Goal: Task Accomplishment & Management: Use online tool/utility

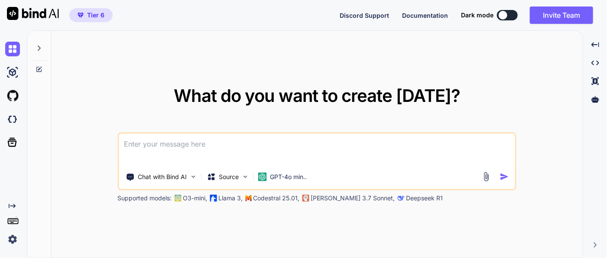
click at [12, 237] on img at bounding box center [12, 239] width 15 height 15
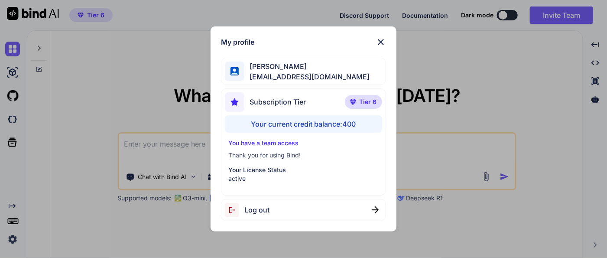
click at [82, 151] on div "My profile [PERSON_NAME] [PERSON_NAME][EMAIL_ADDRESS][DOMAIN_NAME] Subscription…" at bounding box center [303, 129] width 607 height 258
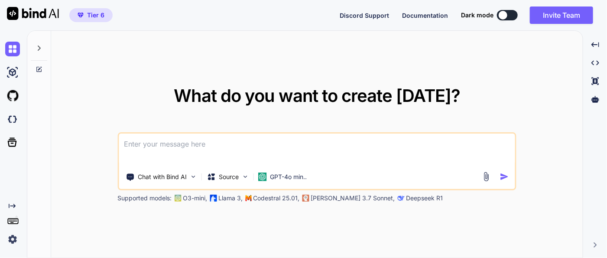
click at [41, 66] on icon at bounding box center [39, 69] width 7 height 7
click at [41, 45] on icon at bounding box center [39, 48] width 7 height 7
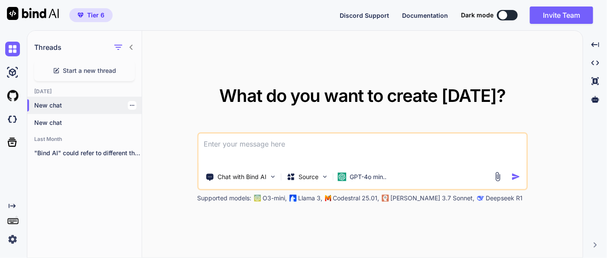
click at [55, 104] on p "New chat" at bounding box center [87, 105] width 107 height 9
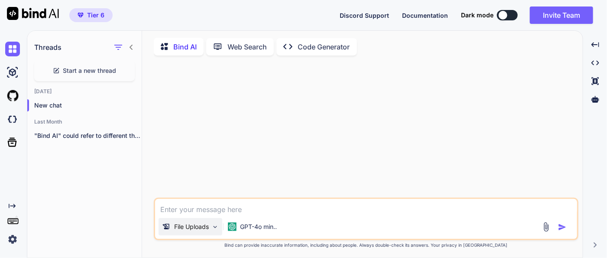
click at [210, 228] on div "File Uploads" at bounding box center [191, 226] width 64 height 17
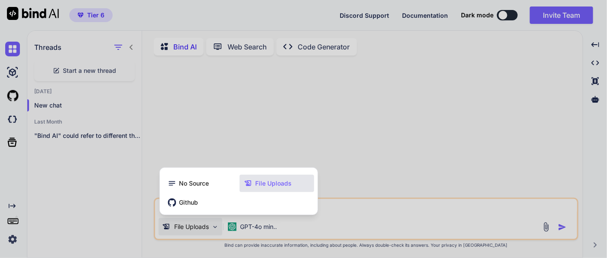
click at [276, 143] on div at bounding box center [303, 129] width 607 height 258
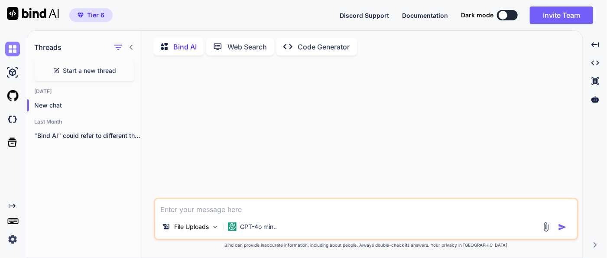
click at [18, 51] on img at bounding box center [12, 49] width 15 height 15
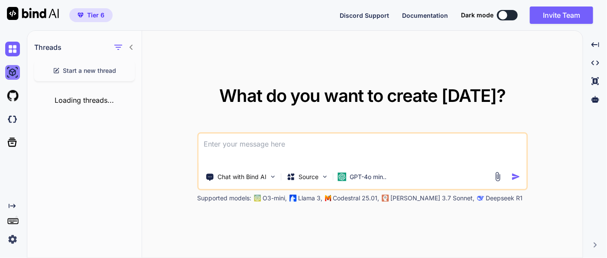
click at [12, 74] on img at bounding box center [12, 72] width 15 height 15
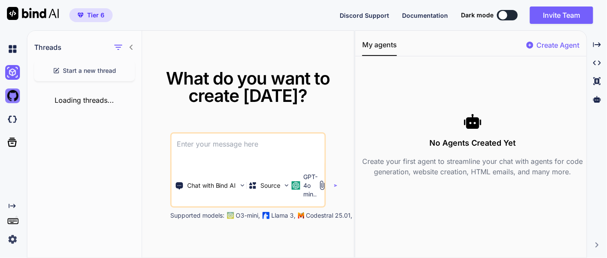
click at [11, 99] on img at bounding box center [12, 95] width 15 height 15
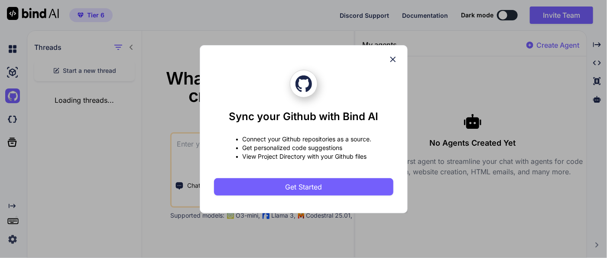
click at [394, 58] on icon at bounding box center [393, 59] width 6 height 6
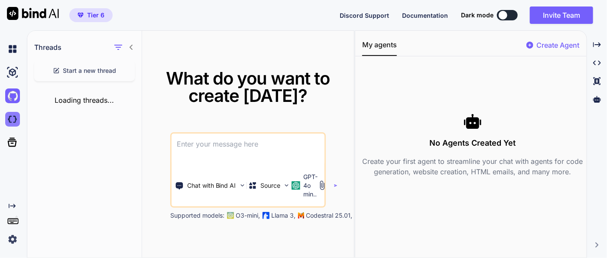
click at [10, 113] on img at bounding box center [12, 119] width 15 height 15
type textarea "x"
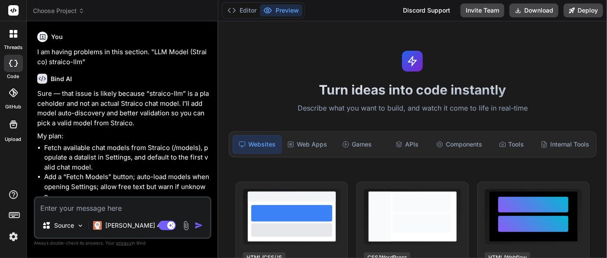
type textarea "x"
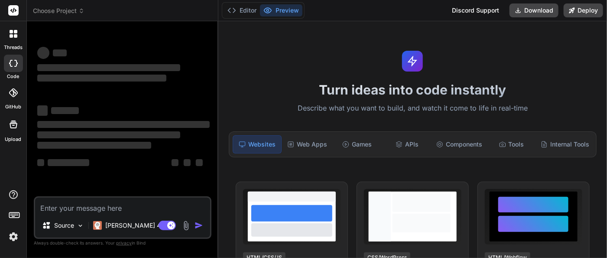
click at [80, 12] on icon at bounding box center [81, 11] width 6 height 6
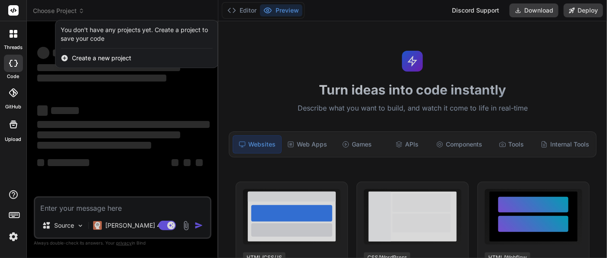
click at [74, 9] on div at bounding box center [303, 129] width 607 height 258
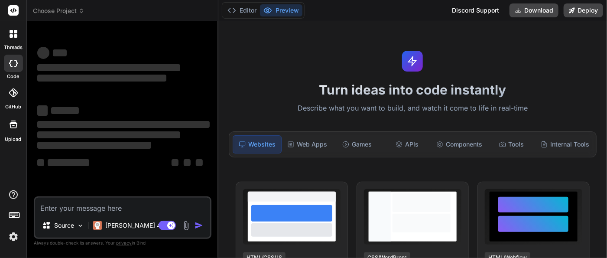
click at [14, 127] on icon at bounding box center [14, 124] width 8 height 8
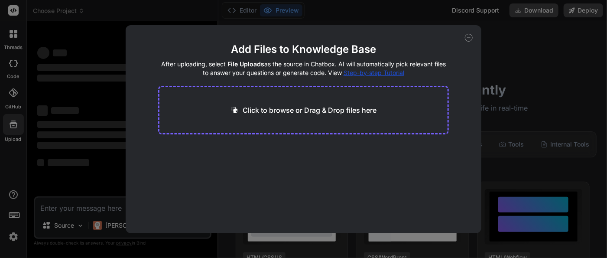
click at [302, 111] on p "Click to browse or Drag & Drop files here" at bounding box center [310, 110] width 134 height 10
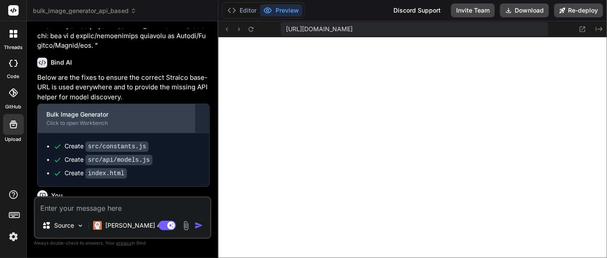
scroll to position [1258, 0]
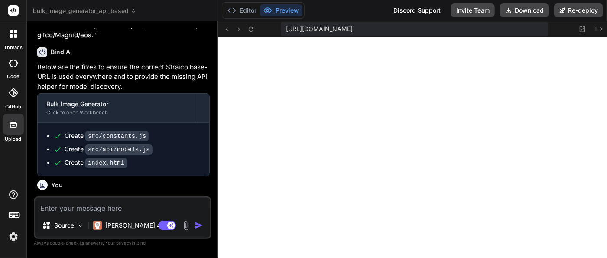
click at [16, 102] on div at bounding box center [13, 92] width 19 height 19
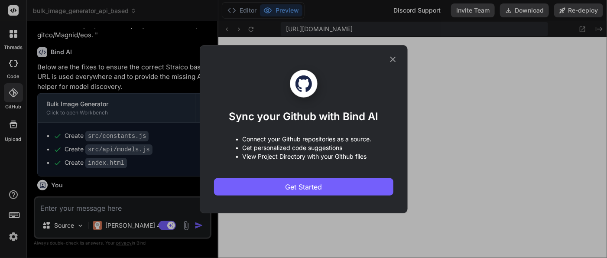
click at [395, 58] on icon at bounding box center [393, 60] width 10 height 10
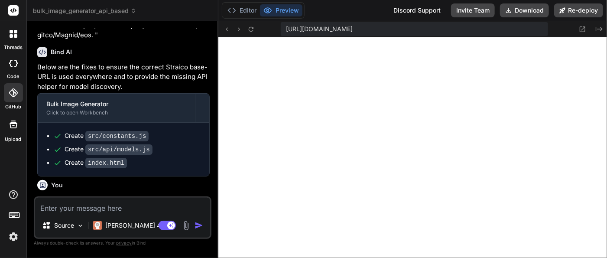
click at [10, 65] on icon at bounding box center [10, 63] width 3 height 7
click at [12, 57] on div at bounding box center [13, 63] width 19 height 17
type textarea "x"
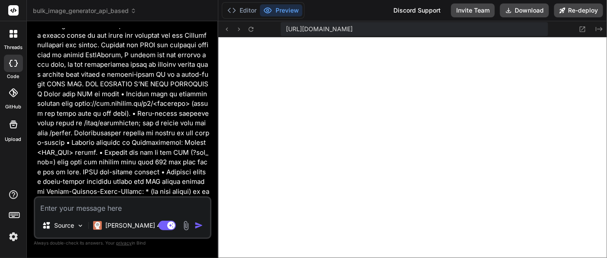
scroll to position [777, 0]
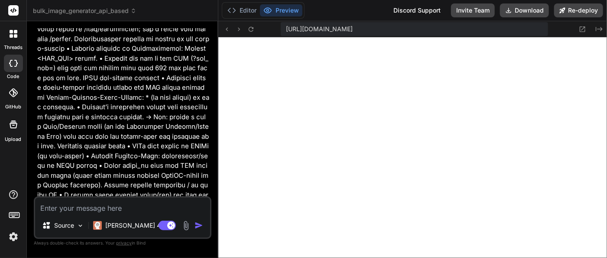
click at [124, 11] on span "bulk_image_generator_api_based" at bounding box center [85, 10] width 104 height 9
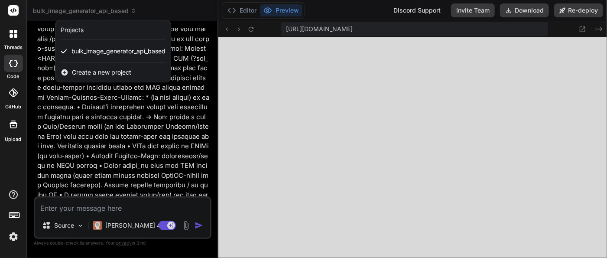
click at [105, 70] on span "Create a new project" at bounding box center [101, 72] width 59 height 9
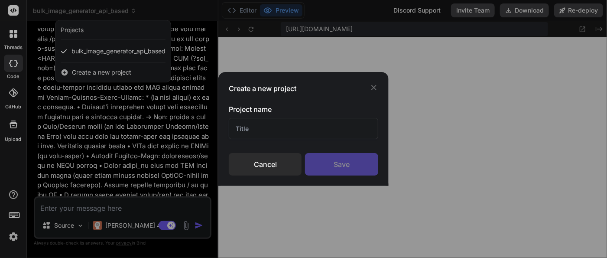
click at [266, 130] on input "text" at bounding box center [303, 128] width 149 height 21
click at [256, 129] on input "text" at bounding box center [303, 128] width 149 height 21
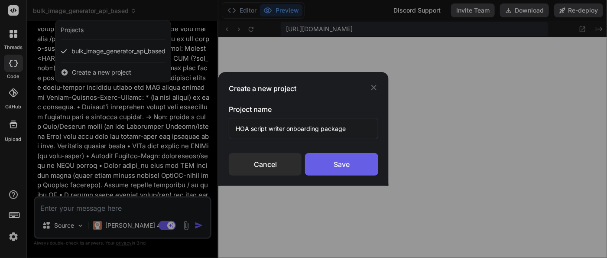
type input "HOA script writer onboarding package"
click at [330, 168] on div "Save" at bounding box center [341, 164] width 73 height 23
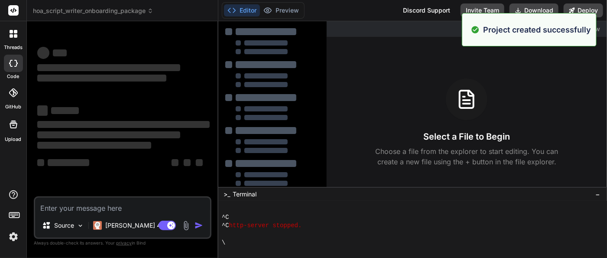
scroll to position [333, 0]
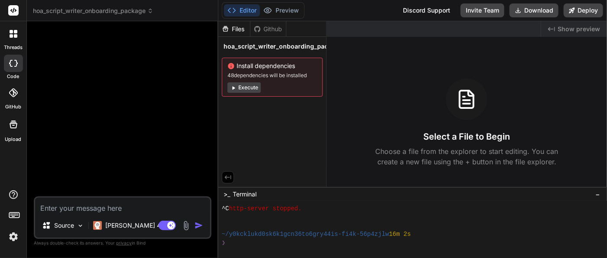
click at [16, 236] on img at bounding box center [13, 236] width 15 height 15
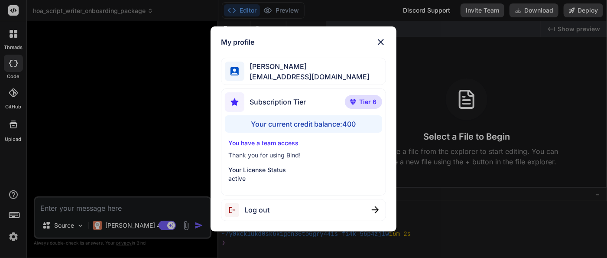
click at [6, 236] on div "My profile [PERSON_NAME] [PERSON_NAME][EMAIL_ADDRESS][DOMAIN_NAME] Subscription…" at bounding box center [303, 129] width 607 height 258
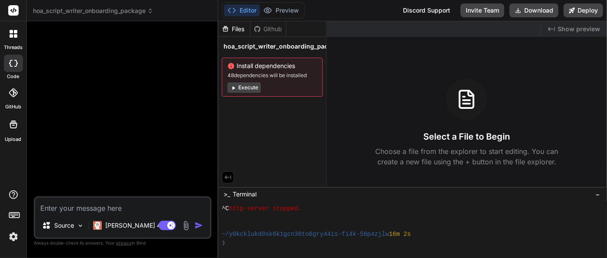
click at [84, 132] on div at bounding box center [124, 112] width 176 height 168
click at [74, 98] on div at bounding box center [124, 112] width 176 height 168
click at [78, 207] on textarea at bounding box center [122, 206] width 175 height 16
click at [80, 223] on img at bounding box center [80, 225] width 7 height 7
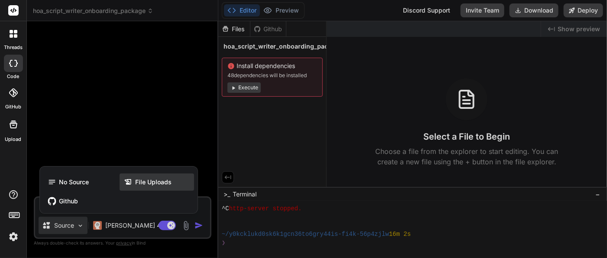
click at [125, 178] on icon at bounding box center [128, 182] width 9 height 9
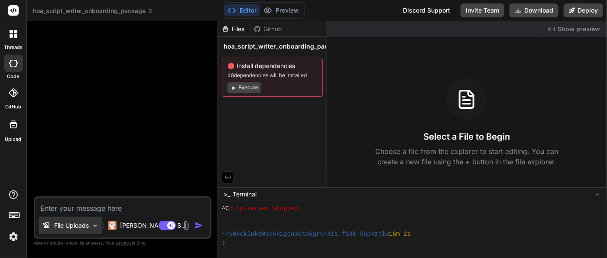
click at [66, 227] on p "File Uploads" at bounding box center [71, 225] width 35 height 9
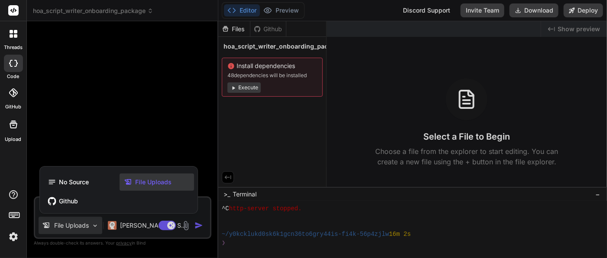
click at [145, 182] on span "File Uploads" at bounding box center [153, 182] width 36 height 9
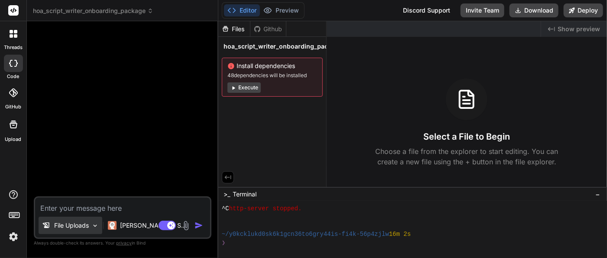
click at [91, 225] on div "File Uploads" at bounding box center [71, 225] width 64 height 17
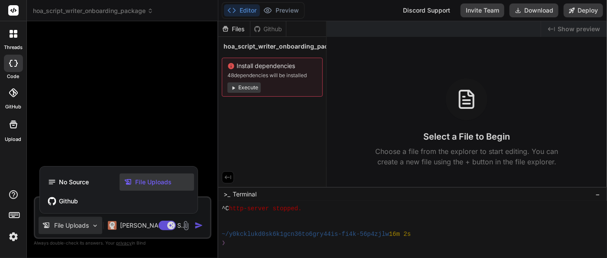
click at [139, 186] on span "File Uploads" at bounding box center [153, 182] width 36 height 9
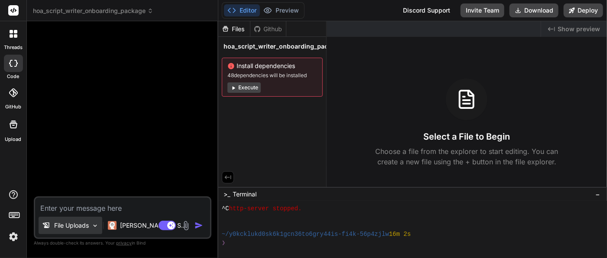
click at [84, 226] on p "File Uploads" at bounding box center [71, 225] width 35 height 9
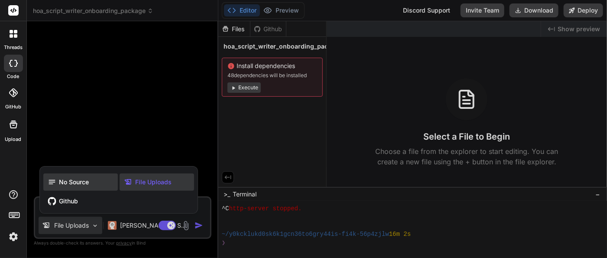
click at [74, 185] on span "No Source" at bounding box center [74, 182] width 30 height 9
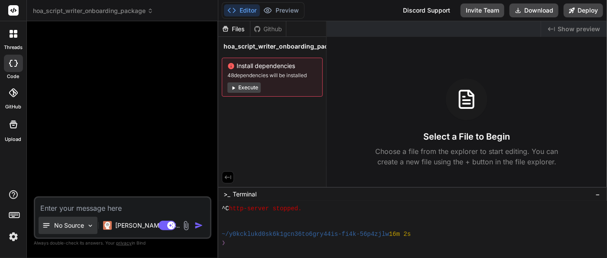
click at [70, 225] on p "No Source" at bounding box center [69, 225] width 30 height 9
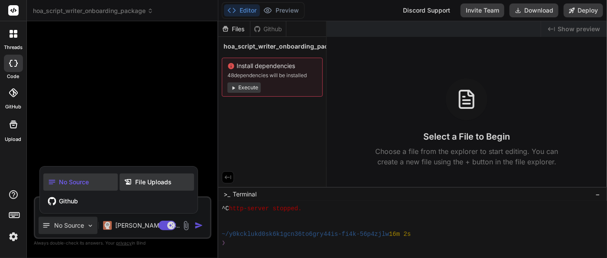
click at [136, 183] on span "File Uploads" at bounding box center [153, 182] width 36 height 9
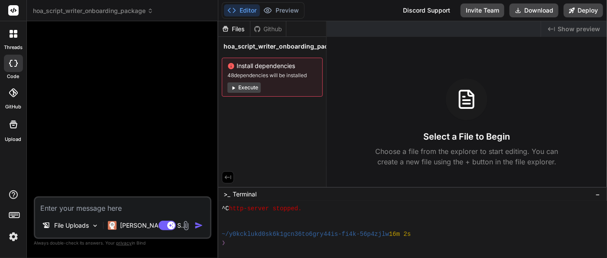
click at [9, 133] on div at bounding box center [13, 124] width 21 height 21
type textarea "x"
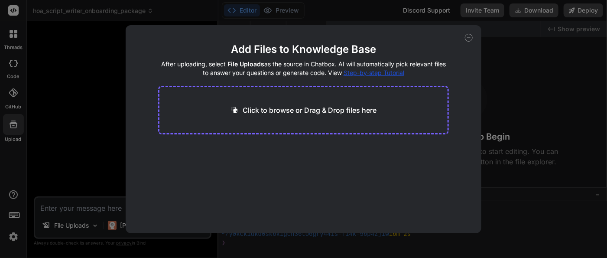
click at [295, 110] on p "Click to browse or Drag & Drop files here" at bounding box center [310, 110] width 134 height 10
type input "C:\fakepath\HOA onboarding package.txt"
click at [429, 204] on button "Finish" at bounding box center [433, 206] width 30 height 17
click at [468, 36] on icon at bounding box center [469, 38] width 8 height 8
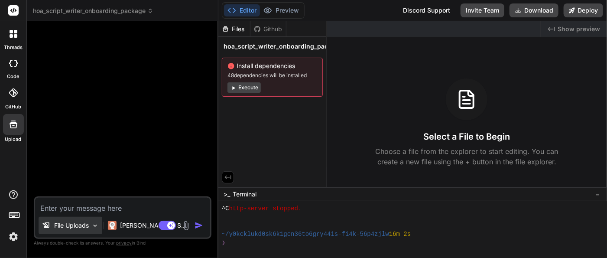
click at [76, 227] on p "File Uploads" at bounding box center [71, 225] width 35 height 9
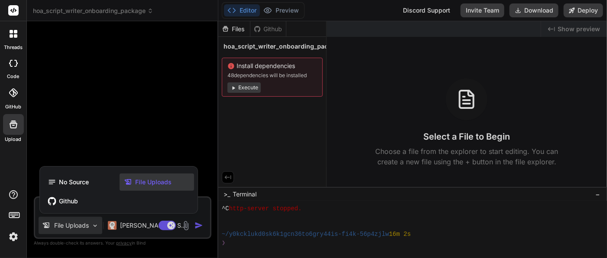
click at [150, 184] on span "File Uploads" at bounding box center [153, 182] width 36 height 9
type textarea "x"
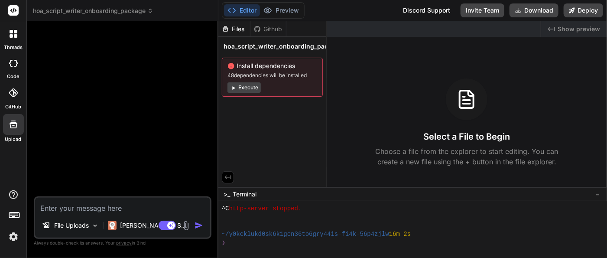
click at [81, 212] on textarea at bounding box center [122, 206] width 175 height 16
paste textarea "create a comprehensive onboarding package as a single-page React app that serve…"
type textarea "create a comprehensive onboarding package as a single-page React app that serve…"
type textarea "x"
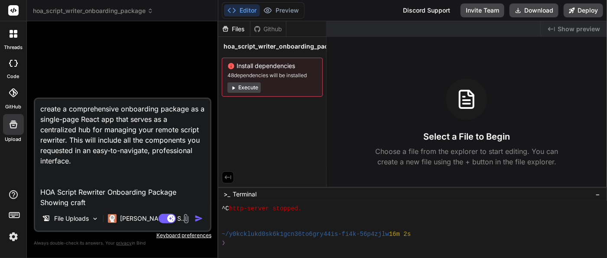
scroll to position [0, 0]
click at [44, 110] on textarea "create a comprehensive onboarding package as a single-page React app that serve…" at bounding box center [122, 152] width 175 height 107
click at [43, 109] on textarea "create a comprehensive onboarding package as a single-page React app that serve…" at bounding box center [122, 152] width 175 height 107
type textarea "Icreate a comprehensive onboarding package as a single-page React app that serv…"
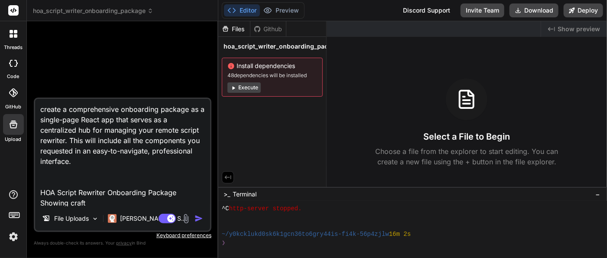
type textarea "x"
type textarea "I create a comprehensive onboarding package as a single-page React app that ser…"
type textarea "x"
type textarea "I acreate a comprehensive onboarding package as a single-page React app that se…"
type textarea "x"
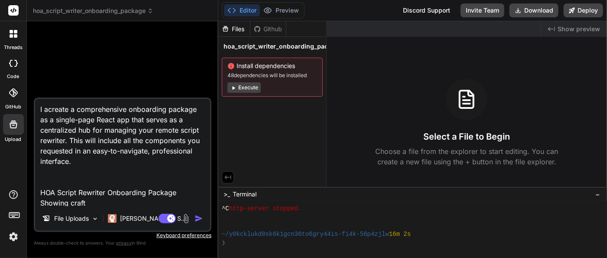
type textarea "I create a comprehensive onboarding package as a single-page React app that ser…"
type textarea "x"
type textarea "I hcreate a comprehensive onboarding package as a single-page React app that se…"
type textarea "x"
type textarea "I hacreate a comprehensive onboarding package as a single-page React app that s…"
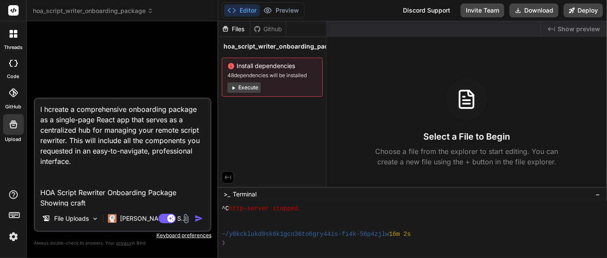
type textarea "x"
type textarea "I havcreate a comprehensive onboarding package as a single-page React app that …"
type textarea "x"
type textarea "I havecreate a comprehensive onboarding package as a single-page React app that…"
type textarea "x"
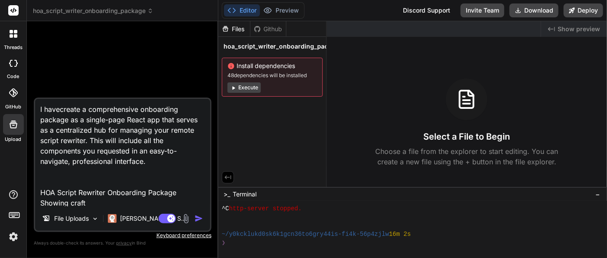
type textarea "I have create a comprehensive onboarding package as a single-page React app tha…"
type textarea "x"
type textarea "I have createe a comprehensive onboarding package as a single-page React app th…"
type textarea "x"
type textarea "I have createde a comprehensive onboarding package as a single-page React app t…"
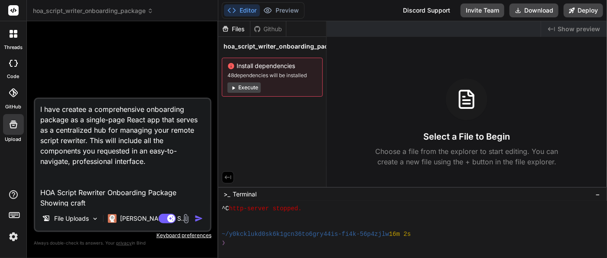
type textarea "x"
type textarea "I have created a comprehensive onboarding package as a single-page React app th…"
type textarea "x"
click at [158, 129] on textarea "I have created a comprehensive onboarding package as a single-page React app th…" at bounding box center [122, 152] width 175 height 107
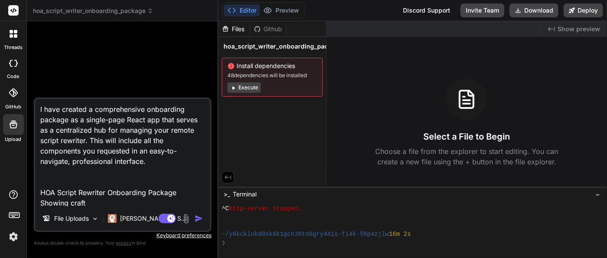
type textarea "I have created a comprehensive onboarding package as a single-page React app th…"
type textarea "x"
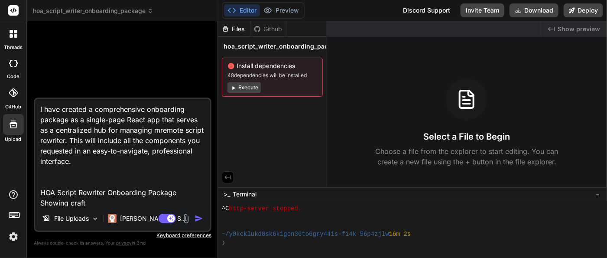
type textarea "I have created a comprehensive onboarding package as a single-page React app th…"
type textarea "x"
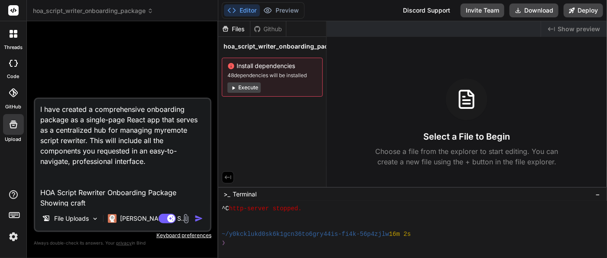
type textarea "I have created a comprehensive onboarding package as a single-page React app th…"
type textarea "x"
click at [111, 139] on textarea "I have created a comprehensive onboarding package as a single-page React app th…" at bounding box center [122, 152] width 175 height 107
type textarea "I have created a comprehensive onboarding package as a single-page React app th…"
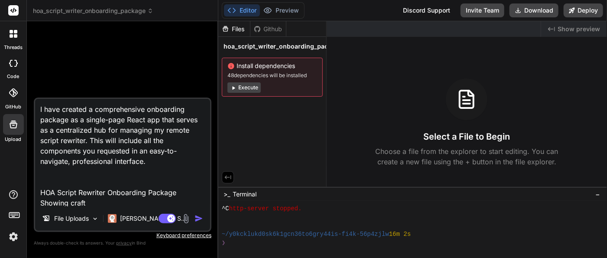
type textarea "x"
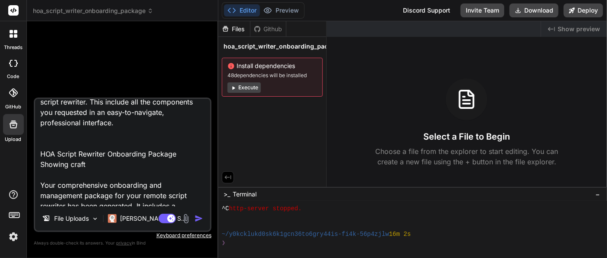
scroll to position [44, 0]
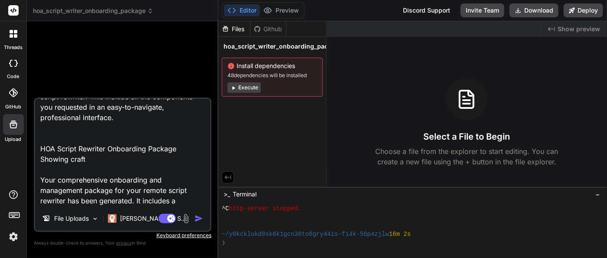
drag, startPoint x: 58, startPoint y: 133, endPoint x: 95, endPoint y: 161, distance: 47.0
click at [95, 161] on textarea "I have created a comprehensive onboarding package as a single-page React app th…" at bounding box center [122, 152] width 175 height 107
type textarea "I have created a comprehensive onboarding package as a single-page React app th…"
type textarea "x"
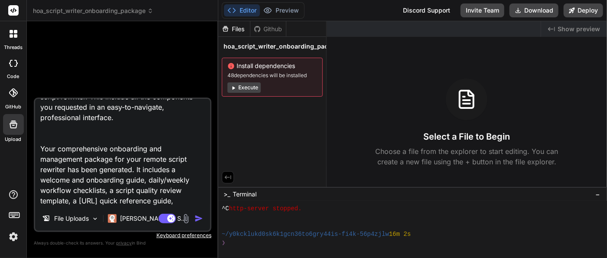
paste textarea "create a comprehensive onboarding package as a single-page React app that serve…"
type textarea "I have created a comprehensive onboarding package as a single-page React app th…"
type textarea "x"
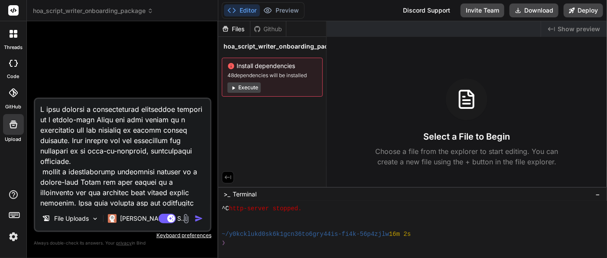
scroll to position [0, 0]
click at [128, 162] on textarea at bounding box center [122, 152] width 175 height 107
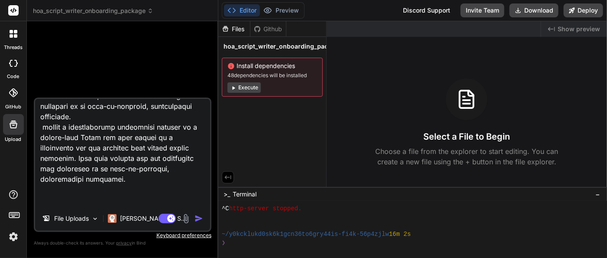
scroll to position [141, 0]
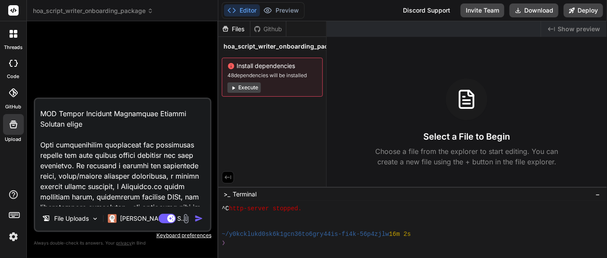
drag, startPoint x: 41, startPoint y: 111, endPoint x: 91, endPoint y: 124, distance: 51.9
click at [91, 124] on textarea at bounding box center [122, 152] width 175 height 107
type textarea "I have created a comprehensive onboarding package as a single-page React app th…"
type textarea "x"
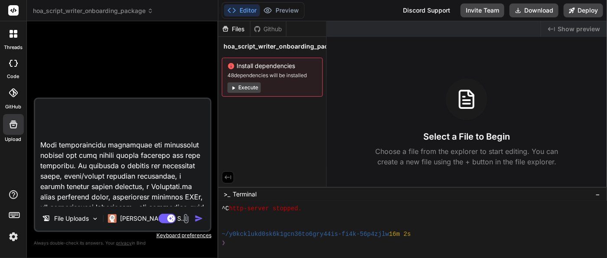
type textarea "I have created a comprehensive onboarding package as a single-page React app th…"
type textarea "x"
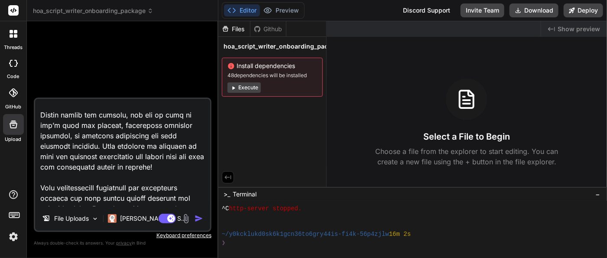
scroll to position [246, 0]
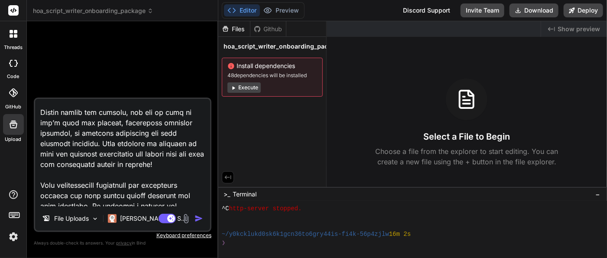
click at [188, 150] on textarea at bounding box center [122, 152] width 175 height 107
type textarea "I have created a comprehensive onboarding package as a single-page React app th…"
type textarea "x"
type textarea "I have created a comprehensive onboarding package as a single-page React app th…"
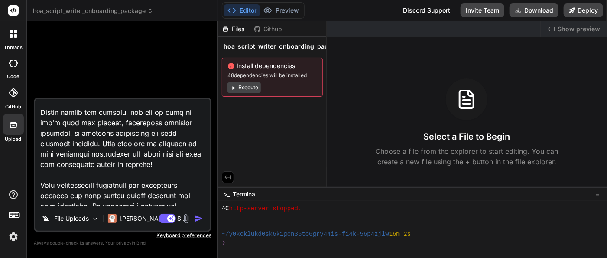
type textarea "x"
type textarea "I have created a comprehensive onboarding package as a single-page React app th…"
type textarea "x"
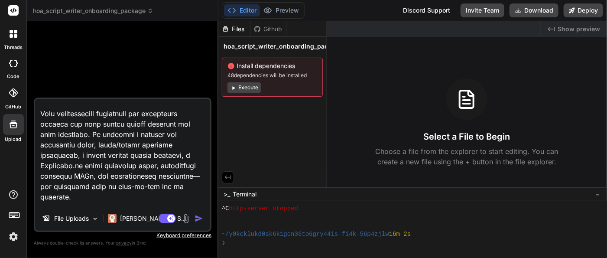
scroll to position [327, 0]
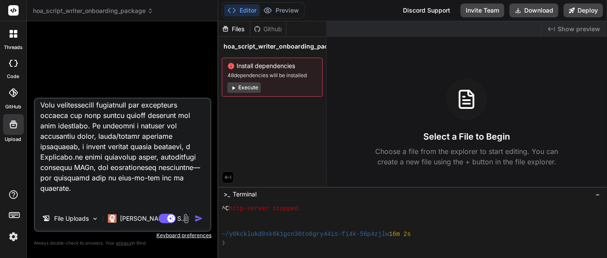
drag, startPoint x: 39, startPoint y: 114, endPoint x: 130, endPoint y: 125, distance: 91.1
click at [130, 125] on textarea at bounding box center [122, 152] width 175 height 107
click at [93, 118] on textarea at bounding box center [122, 152] width 175 height 107
click at [47, 112] on textarea at bounding box center [122, 152] width 175 height 107
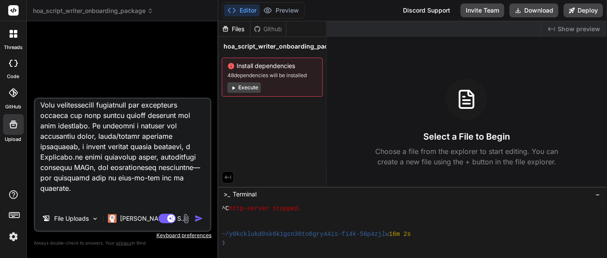
type textarea "I have created a comprehensive onboarding package as a single-page React app th…"
type textarea "x"
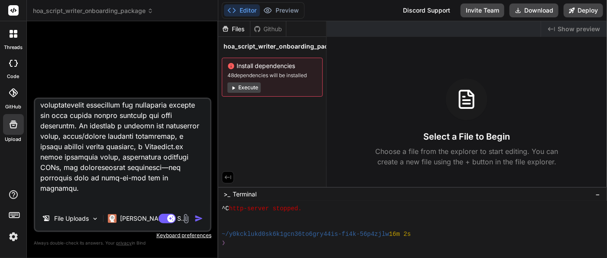
type textarea "I have created a comprehensive onboarding package as a single-page React app th…"
type textarea "x"
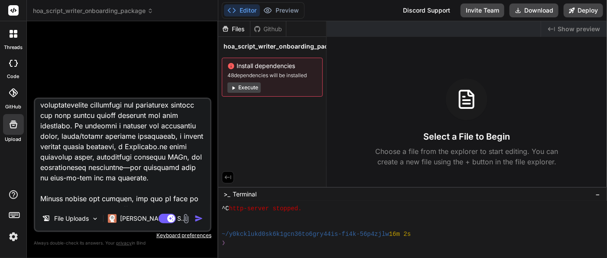
type textarea "I have created a comprehensive onboarding package as a single-page React app th…"
type textarea "x"
type textarea "I have created a comprehensive onboarding package as a single-page React app th…"
type textarea "x"
type textarea "I have created a comprehensive onboarding package as a single-page React app th…"
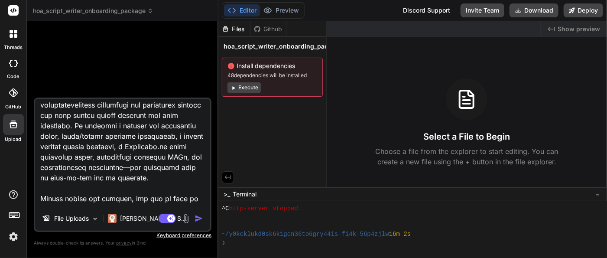
type textarea "x"
type textarea "I have created a comprehensive onboarding package as a single-page React app th…"
type textarea "x"
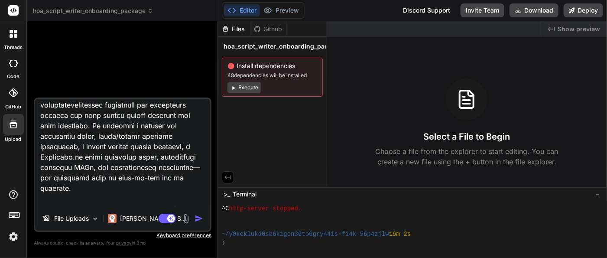
type textarea "I have created a comprehensive onboarding package as a single-page React app th…"
type textarea "x"
type textarea "I have created a comprehensive onboarding package as a single-page React app th…"
type textarea "x"
type textarea "I have created a comprehensive onboarding package as a single-page React app th…"
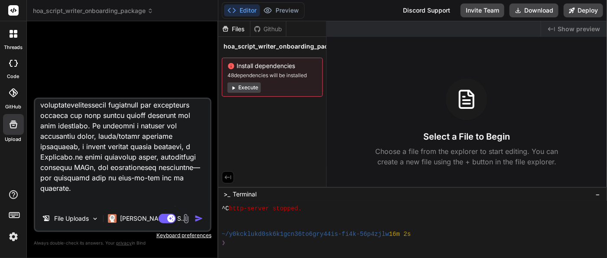
type textarea "x"
type textarea "I have created a comprehensive onboarding package as a single-page React app th…"
type textarea "x"
type textarea "I have created a comprehensive onboarding package as a single-page React app th…"
type textarea "x"
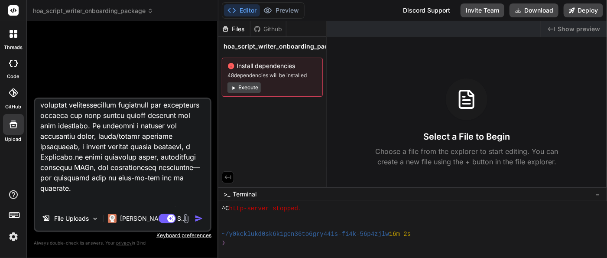
type textarea "I have created a comprehensive onboarding package as a single-page React app th…"
type textarea "x"
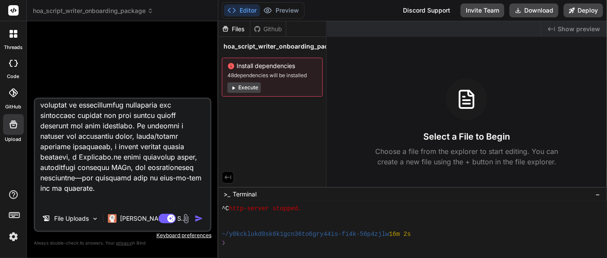
type textarea "I have created a comprehensive onboarding package as a single-page React app th…"
type textarea "x"
type textarea "I have created a comprehensive onboarding package as a single-page React app th…"
type textarea "x"
type textarea "I have created a comprehensive onboarding package as a single-page React app th…"
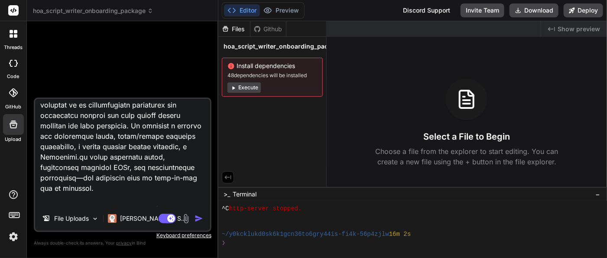
type textarea "x"
click at [133, 128] on textarea at bounding box center [122, 152] width 175 height 107
type textarea "I have created a comprehensive onboarding package as a single-page React app th…"
type textarea "x"
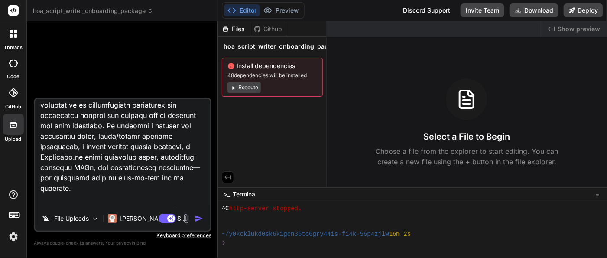
type textarea "I have created a comprehensive onboarding package as a single-page React app th…"
type textarea "x"
type textarea "I have created a comprehensive onboarding package as a single-page React app th…"
type textarea "x"
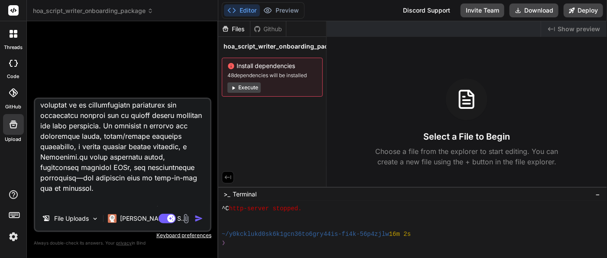
drag, startPoint x: 66, startPoint y: 136, endPoint x: 136, endPoint y: 136, distance: 69.3
click at [136, 136] on textarea at bounding box center [122, 152] width 175 height 107
type textarea "I have created a comprehensive onboarding package as a single-page React app th…"
type textarea "x"
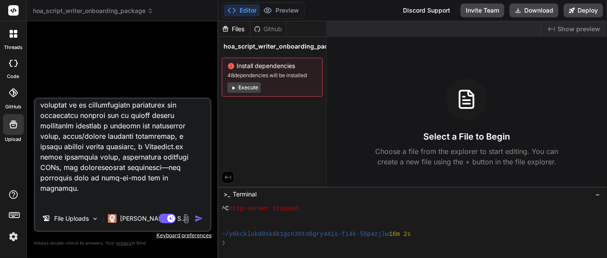
type textarea "I have created a comprehensive onboarding package as a single-page React app th…"
type textarea "x"
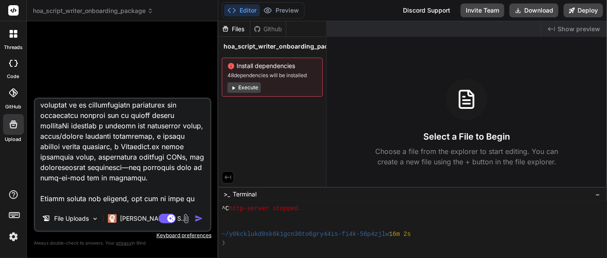
type textarea "I have created a comprehensive onboarding package as a single-page React app th…"
type textarea "x"
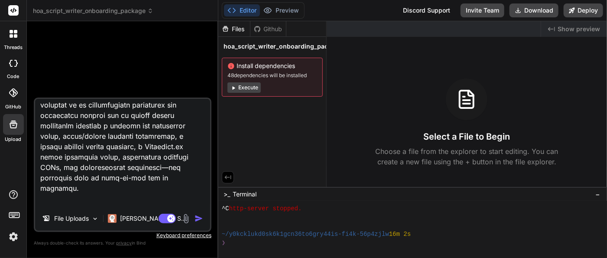
type textarea "I have created a comprehensive onboarding package as a single-page React app th…"
type textarea "x"
type textarea "I have created a comprehensive onboarding package as a single-page React app th…"
type textarea "x"
type textarea "I have created a comprehensive onboarding package as a single-page React app th…"
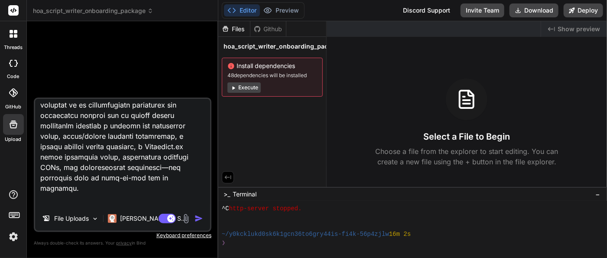
type textarea "x"
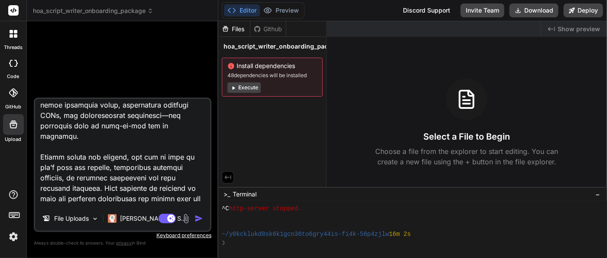
scroll to position [386, 0]
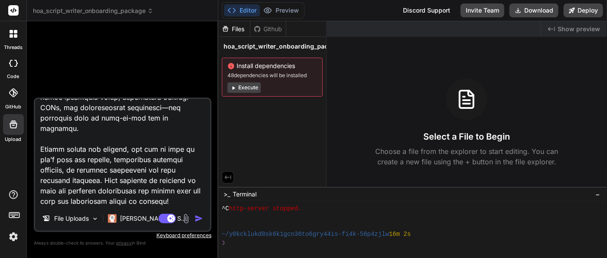
drag, startPoint x: 39, startPoint y: 148, endPoint x: 118, endPoint y: 149, distance: 79.7
click at [118, 149] on textarea at bounding box center [122, 152] width 175 height 107
click at [185, 180] on textarea at bounding box center [122, 152] width 175 height 107
click at [190, 182] on textarea at bounding box center [122, 152] width 175 height 107
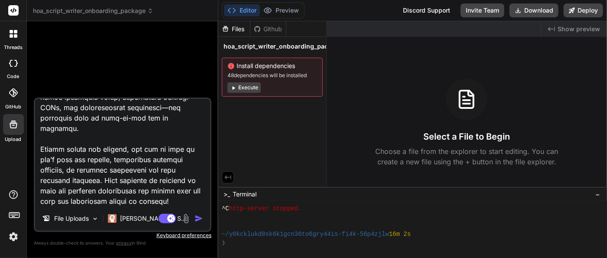
click at [190, 182] on textarea at bounding box center [122, 152] width 175 height 107
type textarea "I have created a comprehensive onboarding package as a single-page React app th…"
type textarea "x"
type textarea "I have created a comprehensive onboarding package as a single-page React app th…"
type textarea "x"
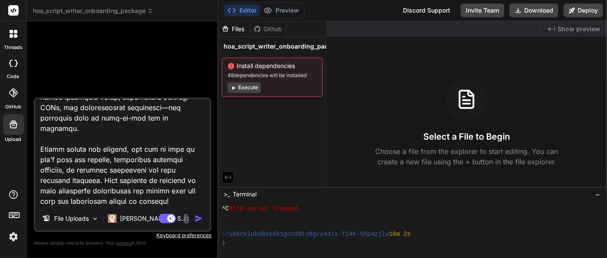
type textarea "I have created a comprehensive onboarding package as a single-page React app th…"
type textarea "x"
click at [173, 190] on textarea at bounding box center [122, 152] width 175 height 107
click at [170, 193] on textarea at bounding box center [122, 152] width 175 height 107
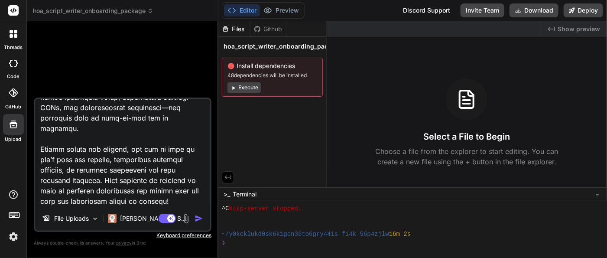
click at [170, 193] on textarea at bounding box center [122, 152] width 175 height 107
type textarea "I have created a comprehensive onboarding package as a single-page React app th…"
type textarea "x"
type textarea "I have created a comprehensive onboarding package as a single-page React app th…"
type textarea "x"
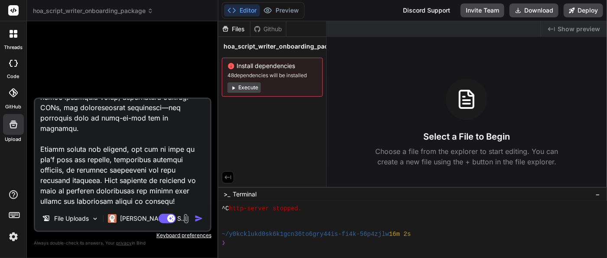
type textarea "I have created a comprehensive onboarding package as a single-page React app th…"
type textarea "x"
click at [165, 200] on textarea at bounding box center [122, 152] width 175 height 107
type textarea "I have created a comprehensive onboarding package as a single-page React app th…"
type textarea "x"
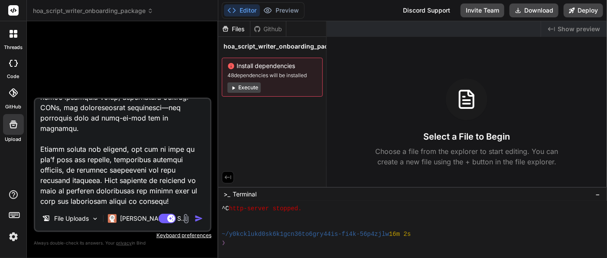
type textarea "I have created a comprehensive onboarding package as a single-page React app th…"
type textarea "x"
type textarea "I have created a comprehensive onboarding package as a single-page React app th…"
type textarea "x"
type textarea "I have created a comprehensive onboarding package as a single-page React app th…"
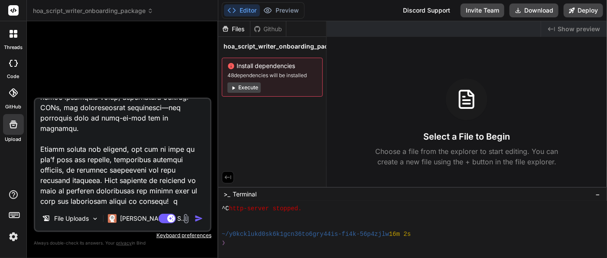
type textarea "x"
type textarea "I have created a comprehensive onboarding package as a single-page React app th…"
type textarea "x"
type textarea "I have created a comprehensive onboarding package as a single-page React app th…"
type textarea "x"
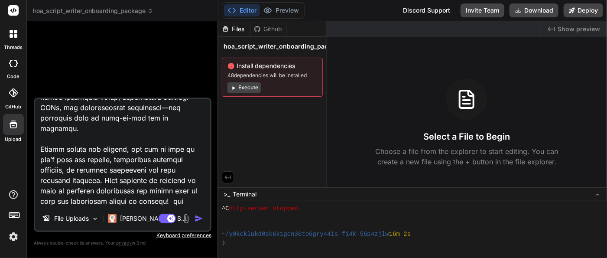
type textarea "I have created a comprehensive onboarding package as a single-page React app th…"
type textarea "x"
type textarea "I have created a comprehensive onboarding package as a single-page React app th…"
type textarea "x"
type textarea "I have created a comprehensive onboarding package as a single-page React app th…"
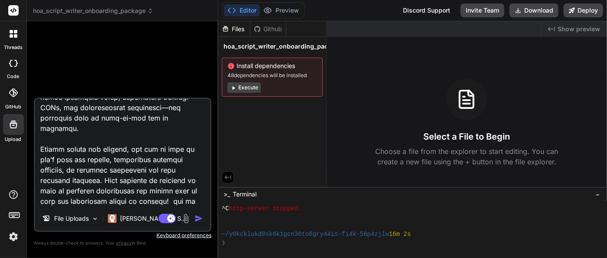
type textarea "x"
type textarea "I have created a comprehensive onboarding package as a single-page React app th…"
type textarea "x"
type textarea "I have created a comprehensive onboarding package as a single-page React app th…"
type textarea "x"
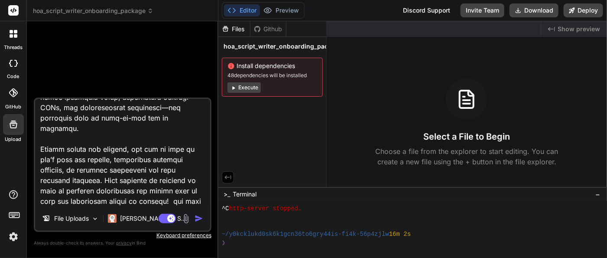
type textarea "I have created a comprehensive onboarding package as a single-page React app th…"
type textarea "x"
type textarea "I have created a comprehensive onboarding package as a single-page React app th…"
type textarea "x"
type textarea "I have created a comprehensive onboarding package as a single-page React app th…"
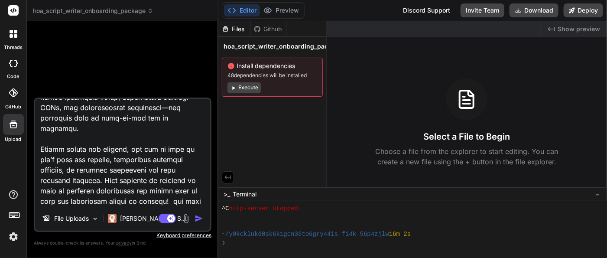
type textarea "x"
type textarea "I have created a comprehensive onboarding package as a single-page React app th…"
type textarea "x"
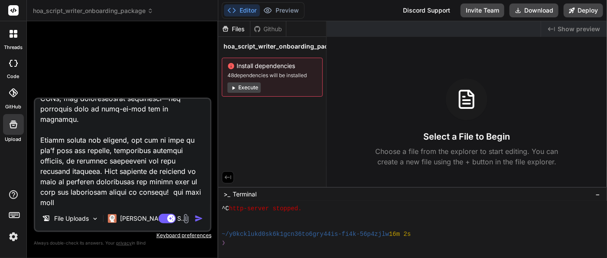
type textarea "I have created a comprehensive onboarding package as a single-page React app th…"
type textarea "x"
type textarea "I have created a comprehensive onboarding package as a single-page React app th…"
type textarea "x"
type textarea "I have created a comprehensive onboarding package as a single-page React app th…"
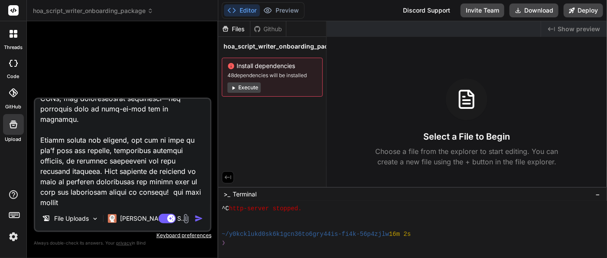
type textarea "x"
type textarea "I have created a comprehensive onboarding package as a single-page React app th…"
type textarea "x"
type textarea "I have created a comprehensive onboarding package as a single-page React app th…"
type textarea "x"
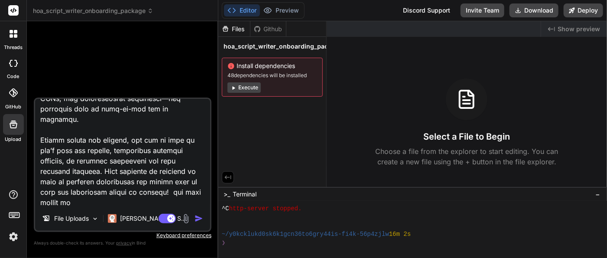
type textarea "I have created a comprehensive onboarding package as a single-page React app th…"
type textarea "x"
type textarea "I have created a comprehensive onboarding package as a single-page React app th…"
type textarea "x"
type textarea "I have created a comprehensive onboarding package as a single-page React app th…"
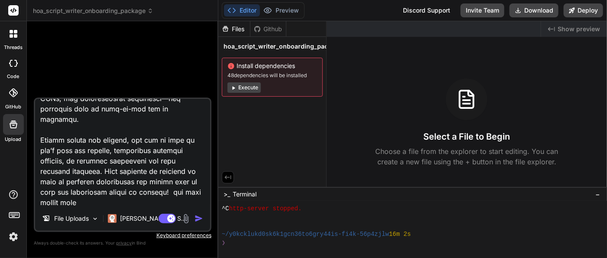
type textarea "x"
type textarea "I have created a comprehensive onboarding package as a single-page React app th…"
type textarea "x"
type textarea "I have created a comprehensive onboarding package as a single-page React app th…"
type textarea "x"
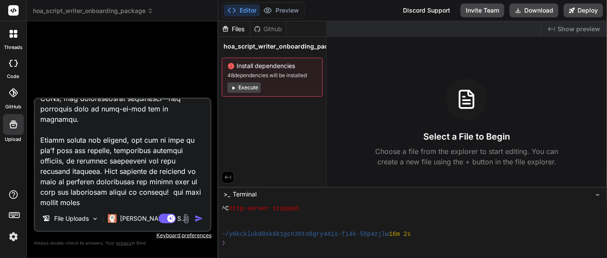
type textarea "I have created a comprehensive onboarding package as a single-page React app th…"
type textarea "x"
type textarea "I have created a comprehensive onboarding package as a single-page React app th…"
type textarea "x"
type textarea "I have created a comprehensive onboarding package as a single-page React app th…"
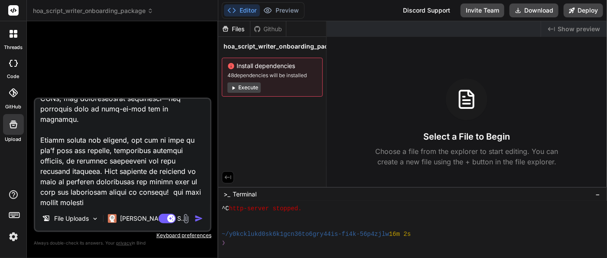
type textarea "x"
type textarea "I have created a comprehensive onboarding package as a single-page React app th…"
type textarea "x"
type textarea "I have created a comprehensive onboarding package as a single-page React app th…"
type textarea "x"
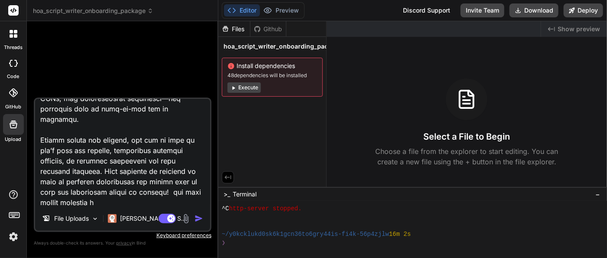
type textarea "I have created a comprehensive onboarding package as a single-page React app th…"
type textarea "x"
type textarea "I have created a comprehensive onboarding package as a single-page React app th…"
type textarea "x"
type textarea "I have created a comprehensive onboarding package as a single-page React app th…"
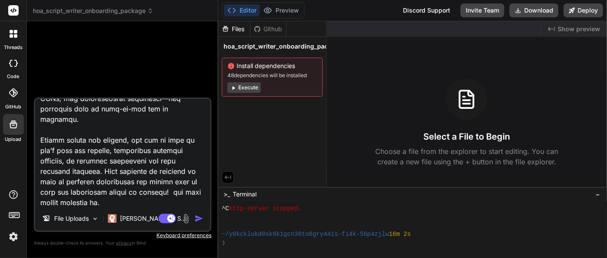
type textarea "x"
type textarea "I have created a comprehensive onboarding package as a single-page React app th…"
type textarea "x"
type textarea "I have created a comprehensive onboarding package as a single-page React app th…"
type textarea "x"
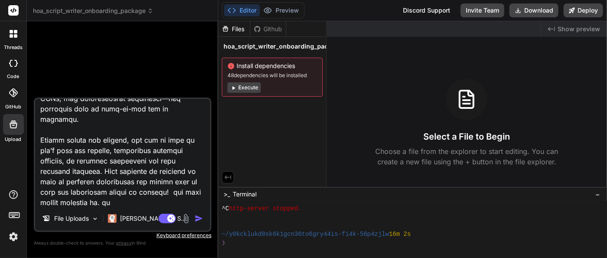
type textarea "I have created a comprehensive onboarding package as a single-page React app th…"
type textarea "x"
type textarea "I have created a comprehensive onboarding package as a single-page React app th…"
type textarea "x"
type textarea "I have created a comprehensive onboarding package as a single-page React app th…"
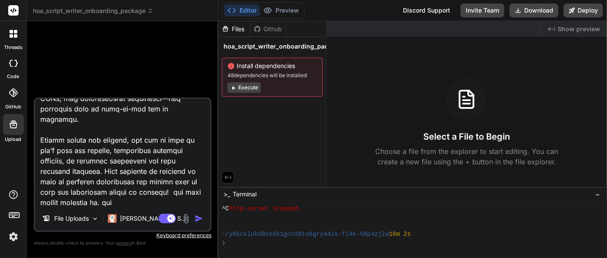
type textarea "x"
type textarea "I have created a comprehensive onboarding package as a single-page React app th…"
type textarea "x"
type textarea "I have created a comprehensive onboarding package as a single-page React app th…"
type textarea "x"
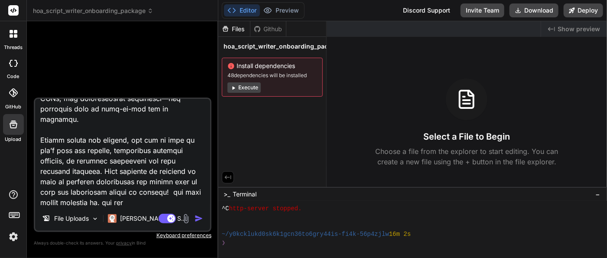
type textarea "I have created a comprehensive onboarding package as a single-page React app th…"
type textarea "x"
type textarea "I have created a comprehensive onboarding package as a single-page React app th…"
type textarea "x"
type textarea "I have created a comprehensive onboarding package as a single-page React app th…"
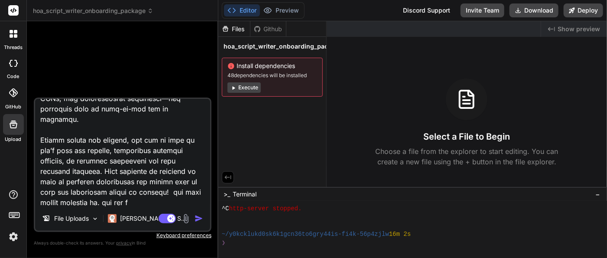
type textarea "x"
type textarea "I have created a comprehensive onboarding package as a single-page React app th…"
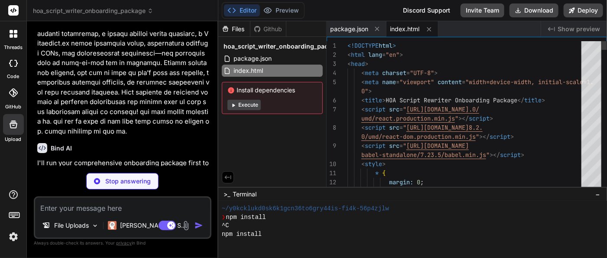
scroll to position [452, 0]
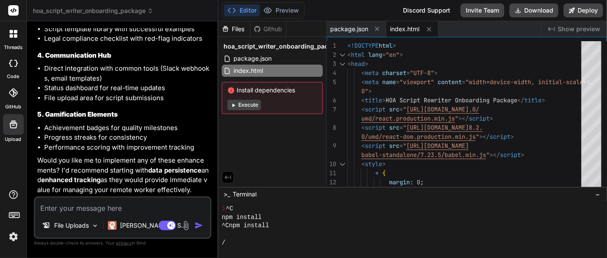
scroll to position [901, 0]
click at [119, 139] on li "Progress streaks for consistency" at bounding box center [126, 138] width 165 height 10
click at [241, 104] on button "Execute" at bounding box center [243, 105] width 33 height 10
click at [233, 104] on icon at bounding box center [233, 105] width 3 height 3
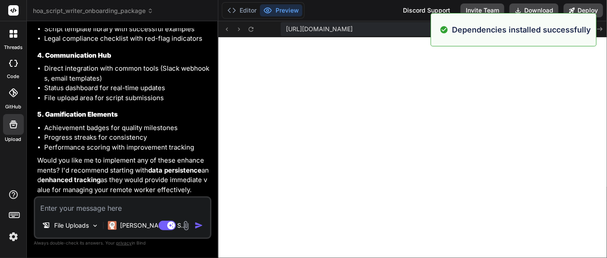
scroll to position [1740, 0]
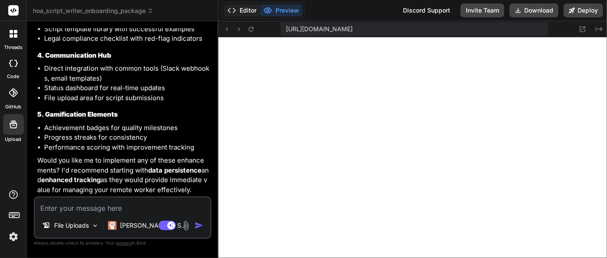
click at [247, 13] on button "Editor" at bounding box center [242, 10] width 36 height 12
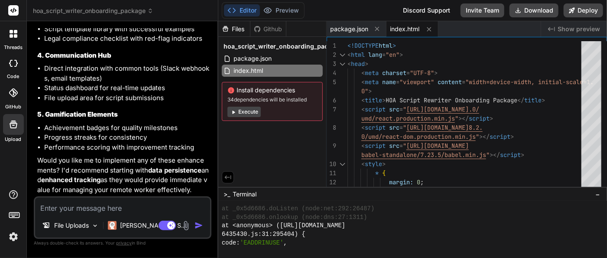
scroll to position [1740, 0]
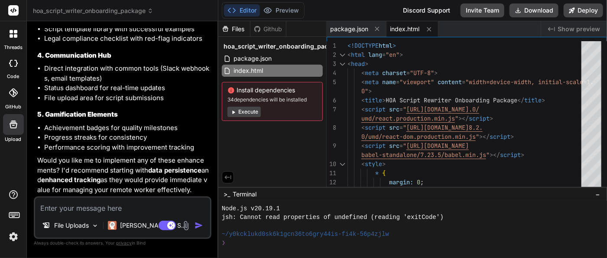
click at [245, 113] on button "Execute" at bounding box center [243, 112] width 33 height 10
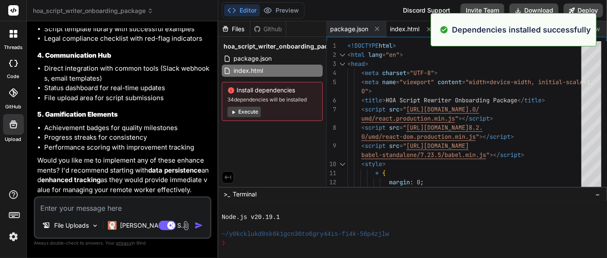
scroll to position [2030, 0]
